Goal: Task Accomplishment & Management: Use online tool/utility

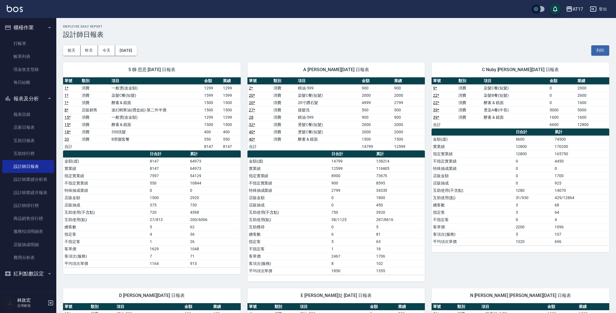
scroll to position [234, 0]
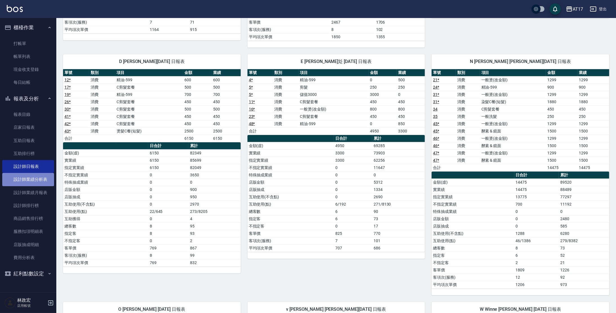
click at [41, 179] on link "設計師業績分析表" at bounding box center [28, 179] width 52 height 13
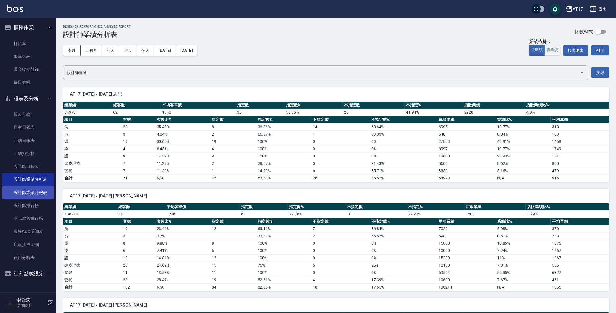
click at [43, 191] on link "設計師業績月報表" at bounding box center [28, 192] width 52 height 13
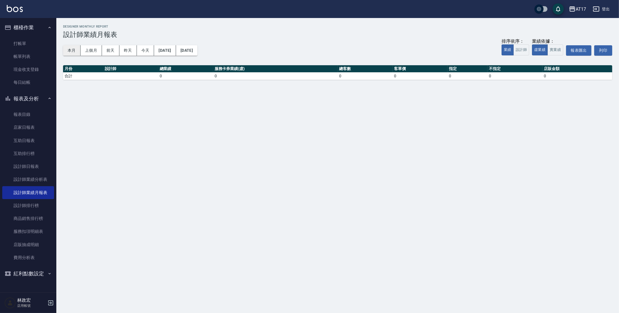
click at [73, 55] on button "本月" at bounding box center [71, 50] width 17 height 10
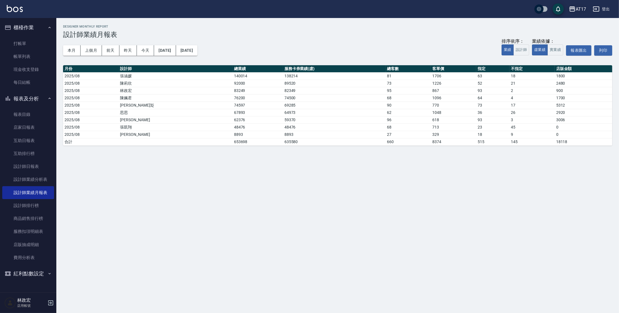
click at [579, 9] on div "AT17" at bounding box center [581, 9] width 10 height 7
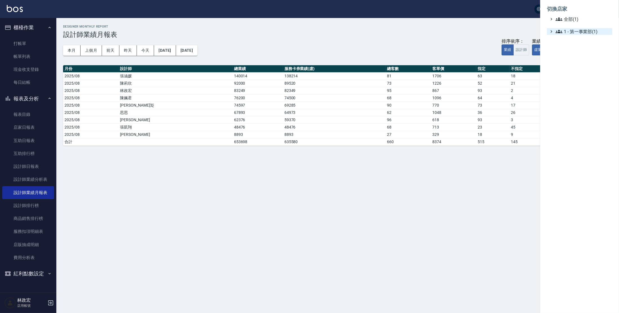
click at [584, 33] on span "1 - 第一事業部(1)" at bounding box center [583, 31] width 54 height 7
click at [584, 38] on span "1.08 - [PERSON_NAME](1)" at bounding box center [585, 38] width 49 height 7
click at [583, 38] on span "1.08 - [PERSON_NAME](1)" at bounding box center [585, 38] width 49 height 7
click at [293, 182] on div at bounding box center [309, 156] width 619 height 313
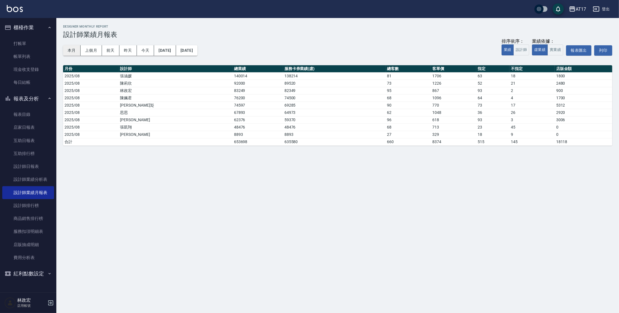
click at [74, 51] on button "本月" at bounding box center [71, 50] width 17 height 10
click at [86, 49] on button "上個月" at bounding box center [91, 50] width 21 height 10
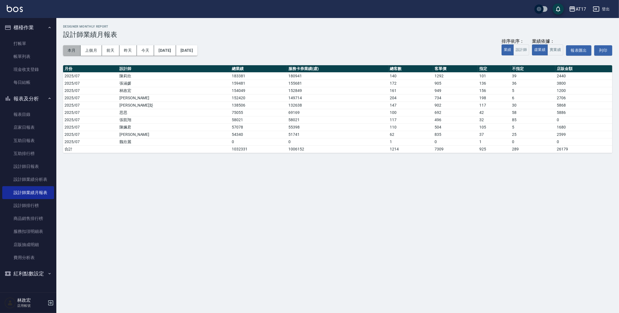
click at [67, 53] on button "本月" at bounding box center [71, 50] width 17 height 10
